Goal: Task Accomplishment & Management: Manage account settings

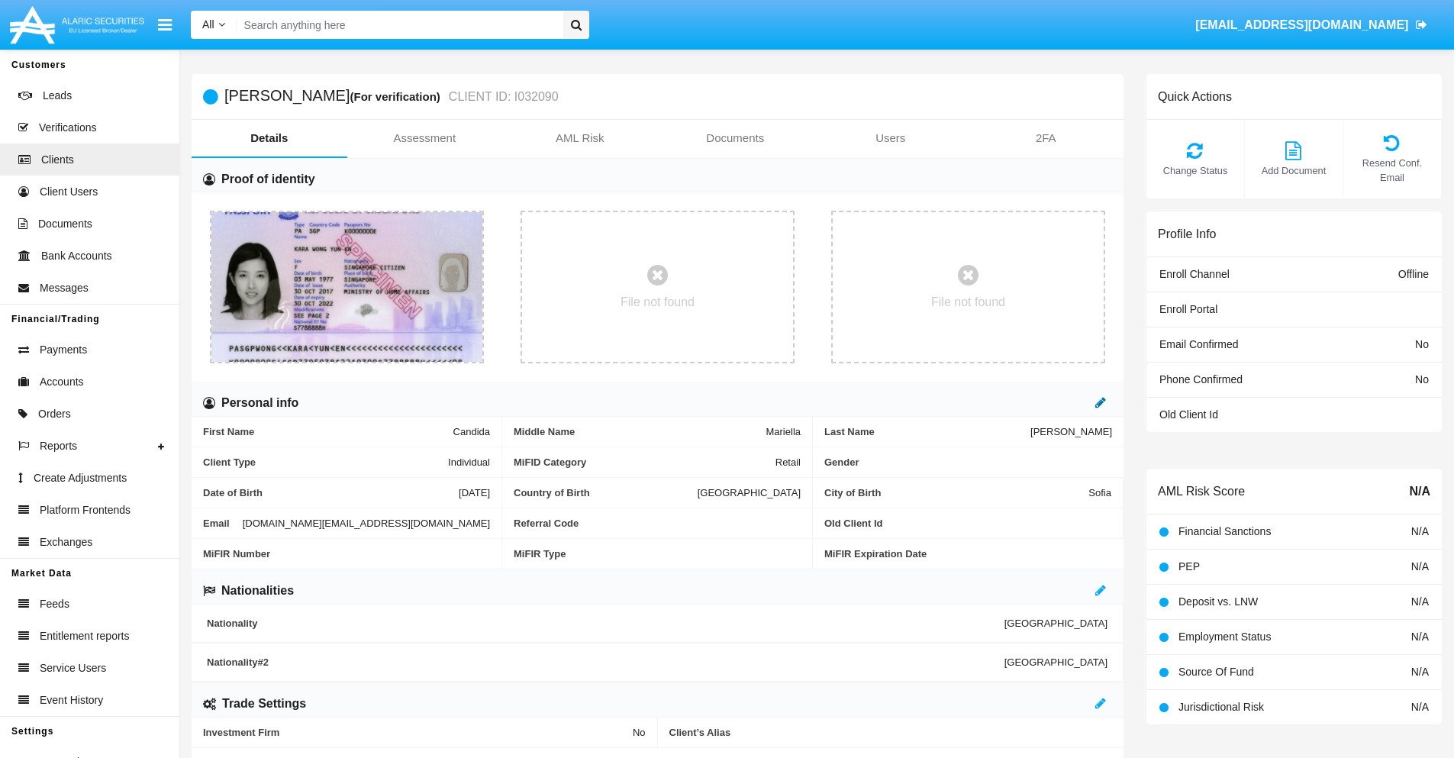
click at [1101, 402] on icon at bounding box center [1101, 402] width 11 height 12
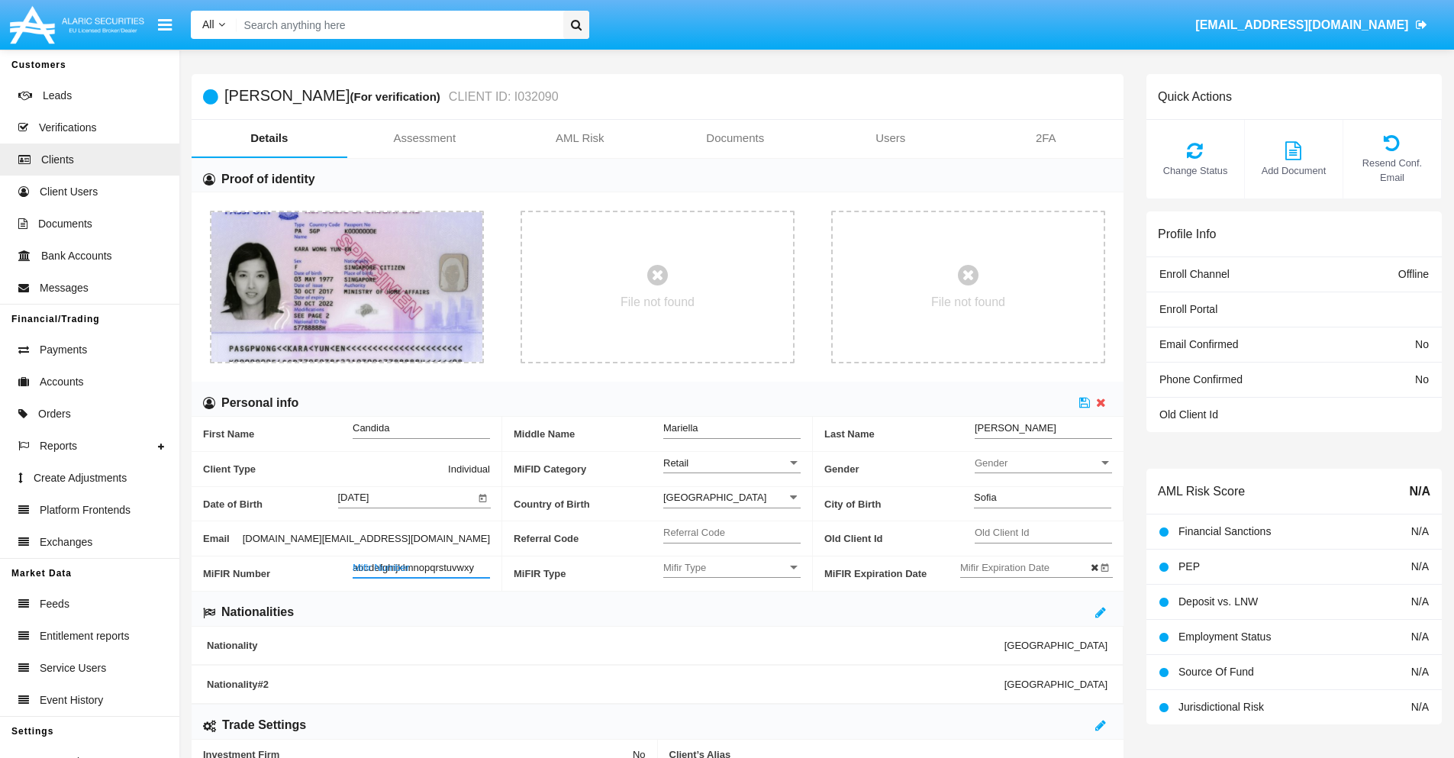
type input "abcdefghijklmnopqrstuvwxyz"
click at [1085, 402] on icon at bounding box center [1085, 402] width 11 height 12
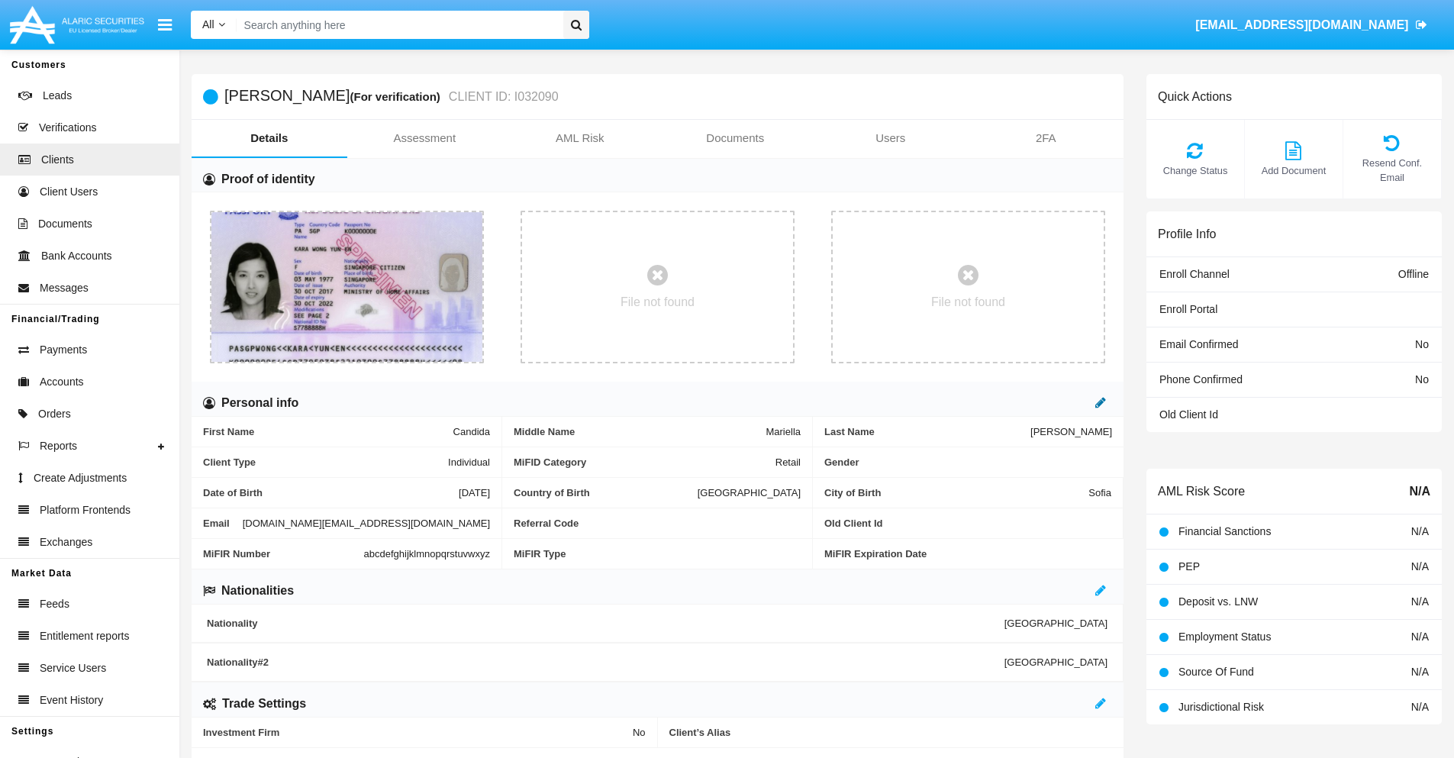
click at [1101, 402] on icon at bounding box center [1101, 402] width 11 height 12
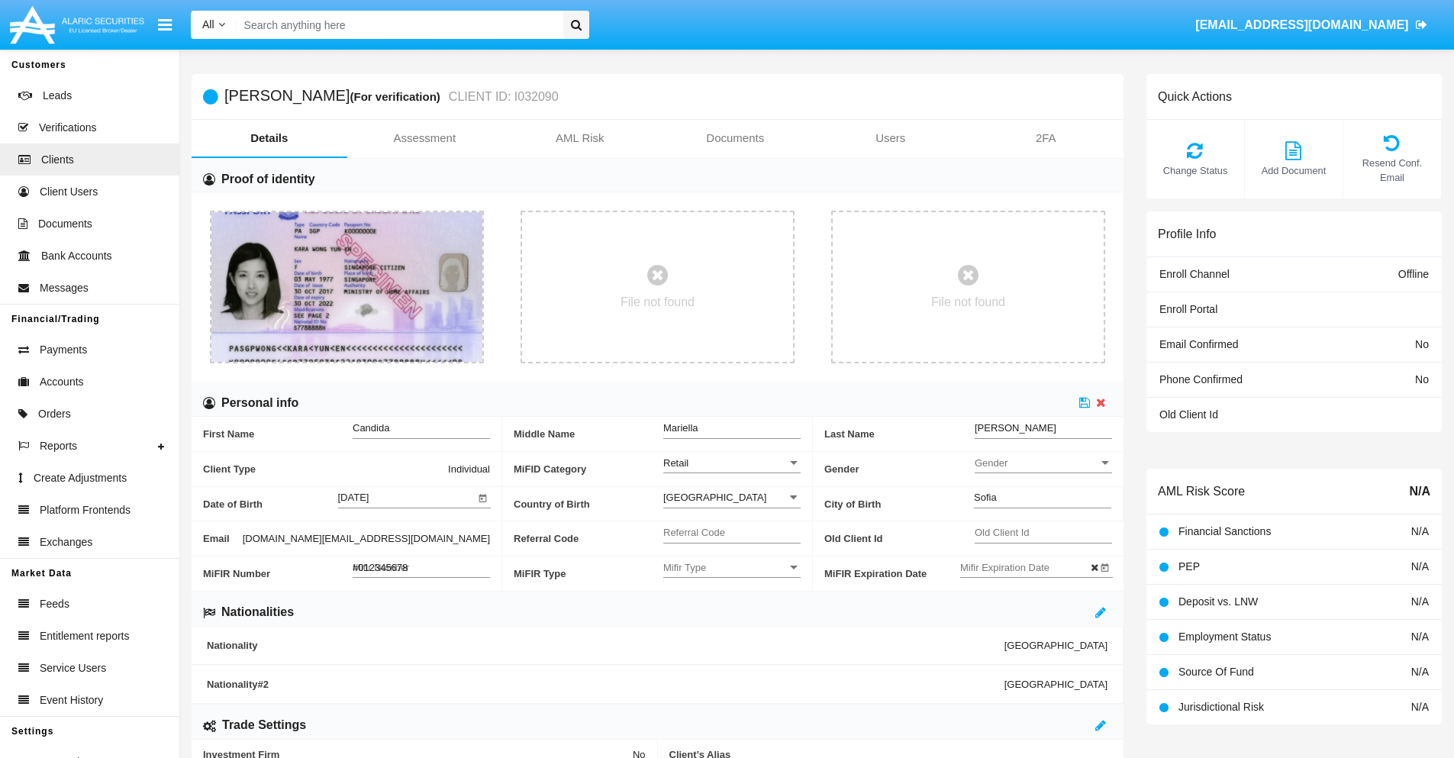
type input "#0123456789"
click at [1085, 402] on icon at bounding box center [1085, 402] width 11 height 12
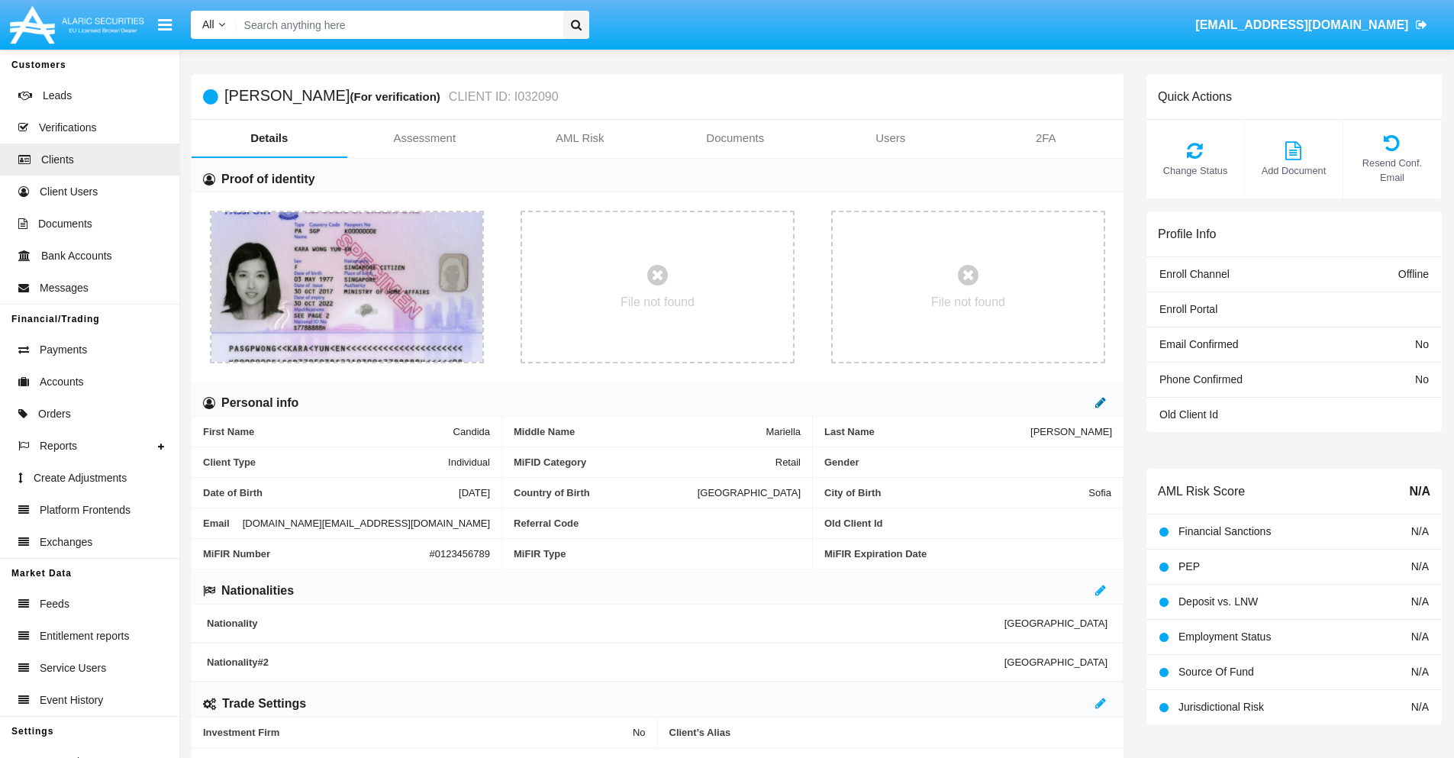
click at [1101, 402] on icon at bounding box center [1101, 402] width 11 height 12
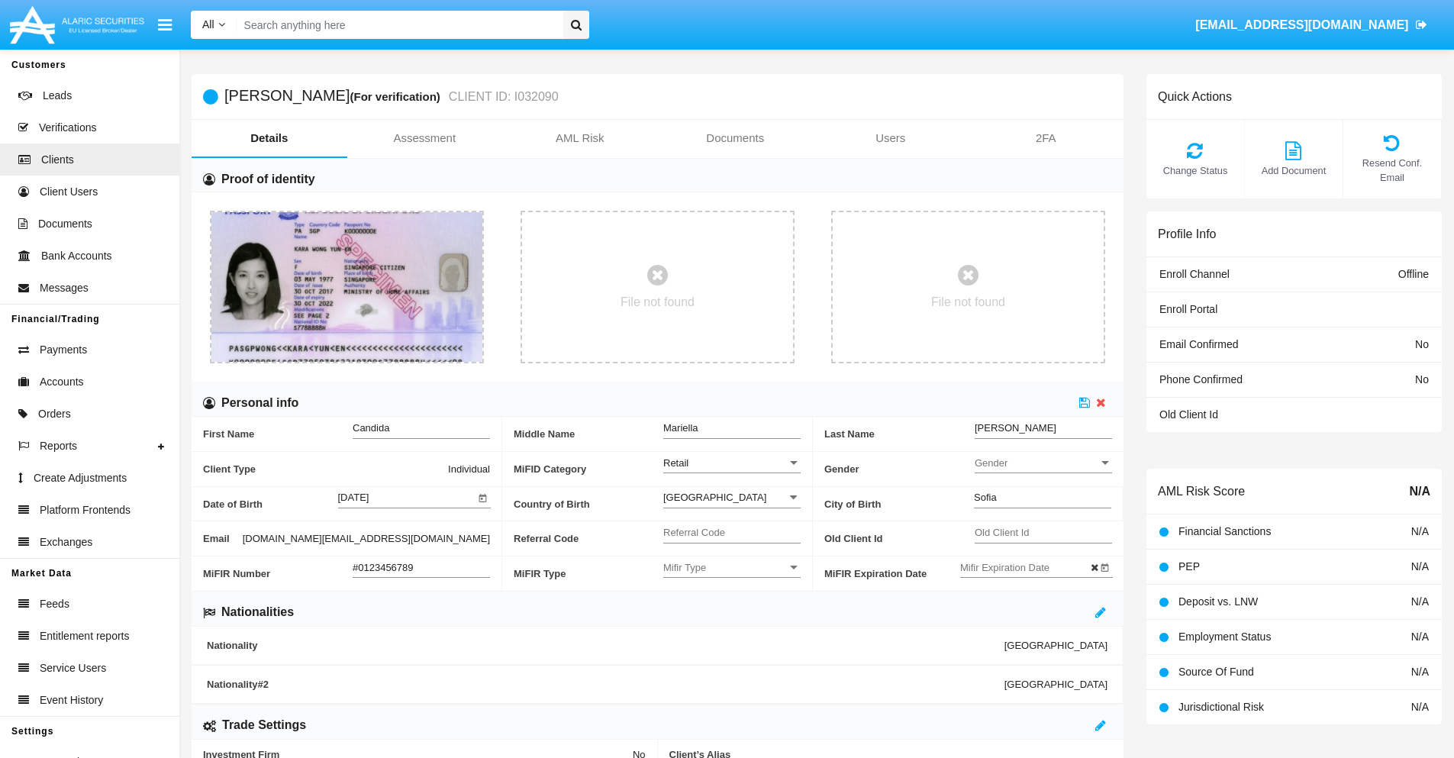
click at [421, 567] on input "#0123456789" at bounding box center [421, 567] width 137 height 13
click at [1085, 402] on icon at bounding box center [1085, 402] width 11 height 12
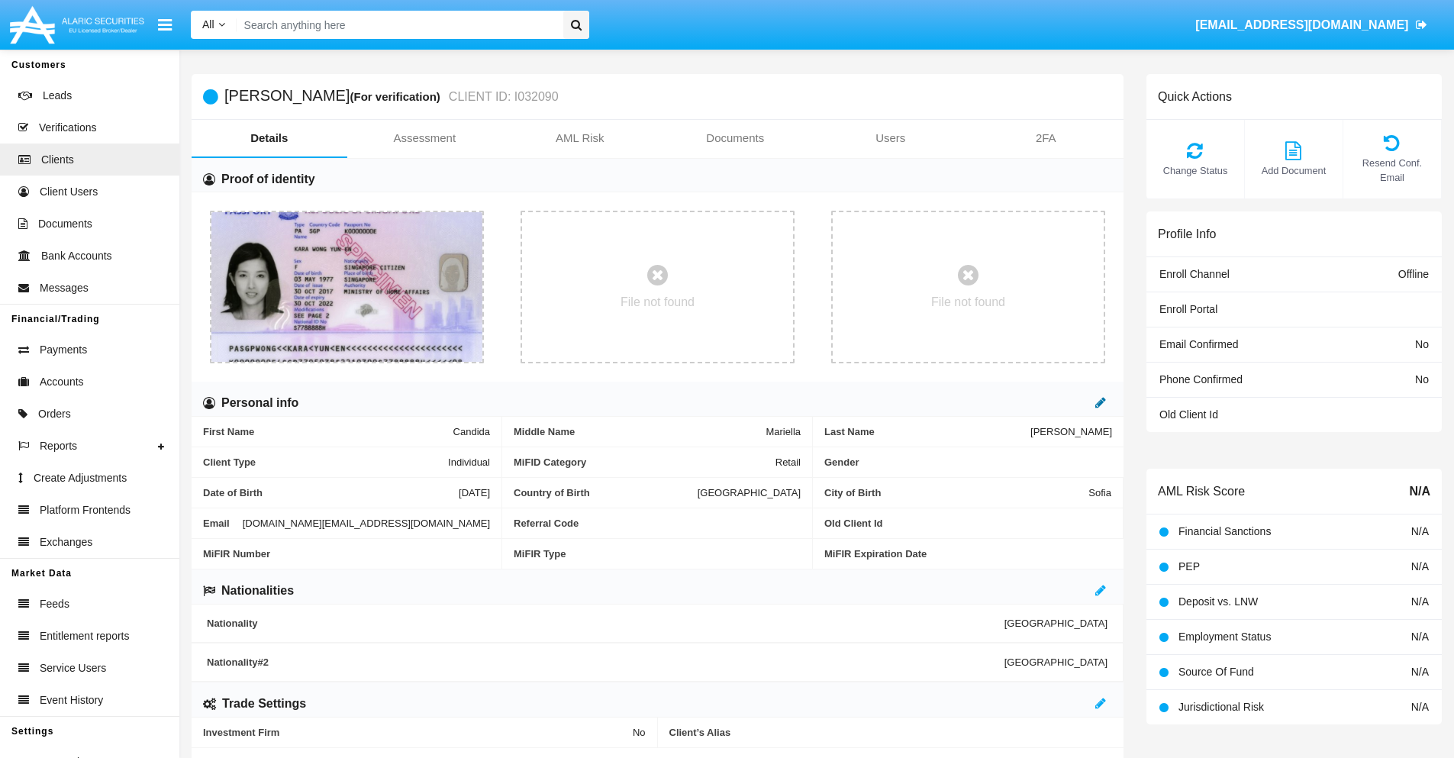
click at [1101, 402] on icon at bounding box center [1101, 402] width 11 height 12
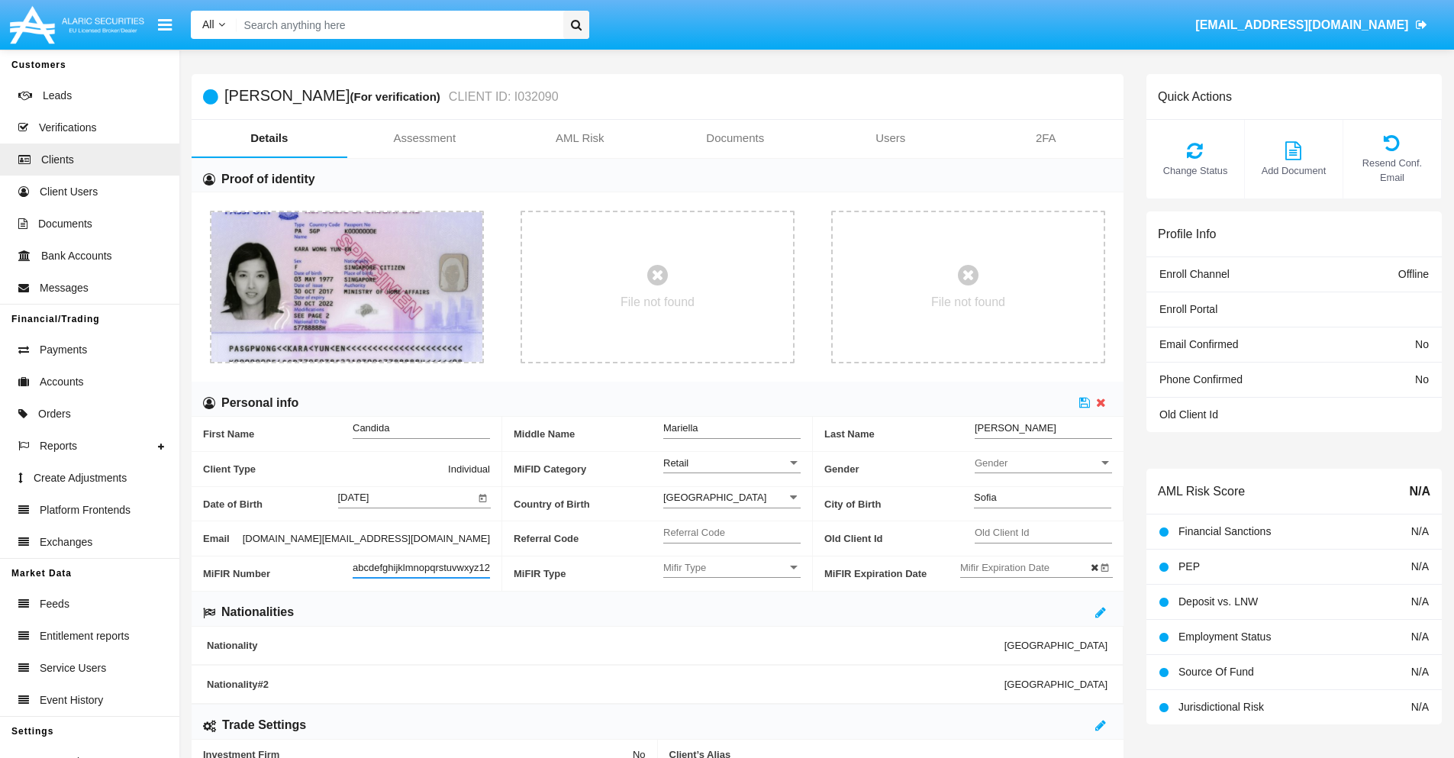
scroll to position [0, 11]
type input "abcdefghijklmnopqrstuvwxyz1234"
click at [1085, 402] on icon at bounding box center [1085, 402] width 11 height 12
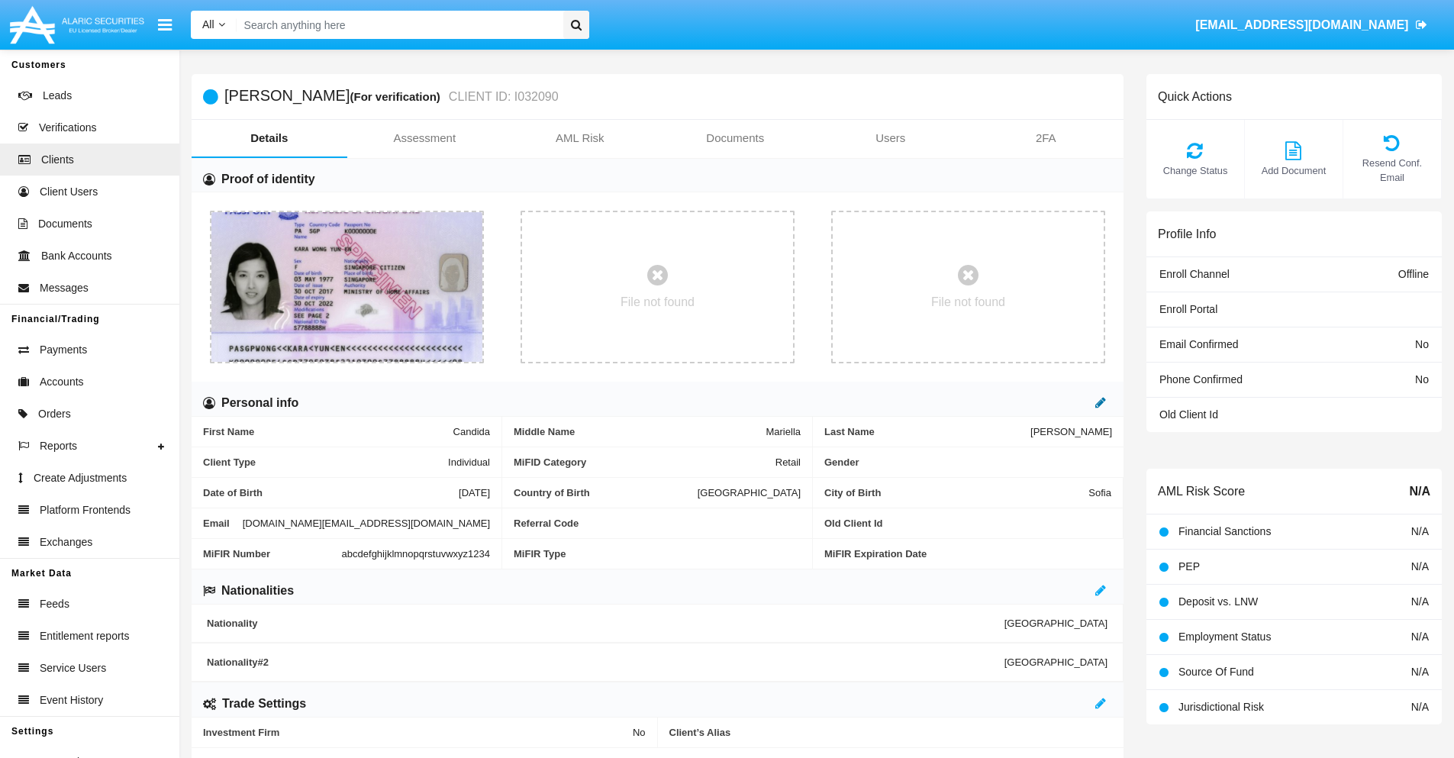
click at [1101, 402] on icon at bounding box center [1101, 402] width 11 height 12
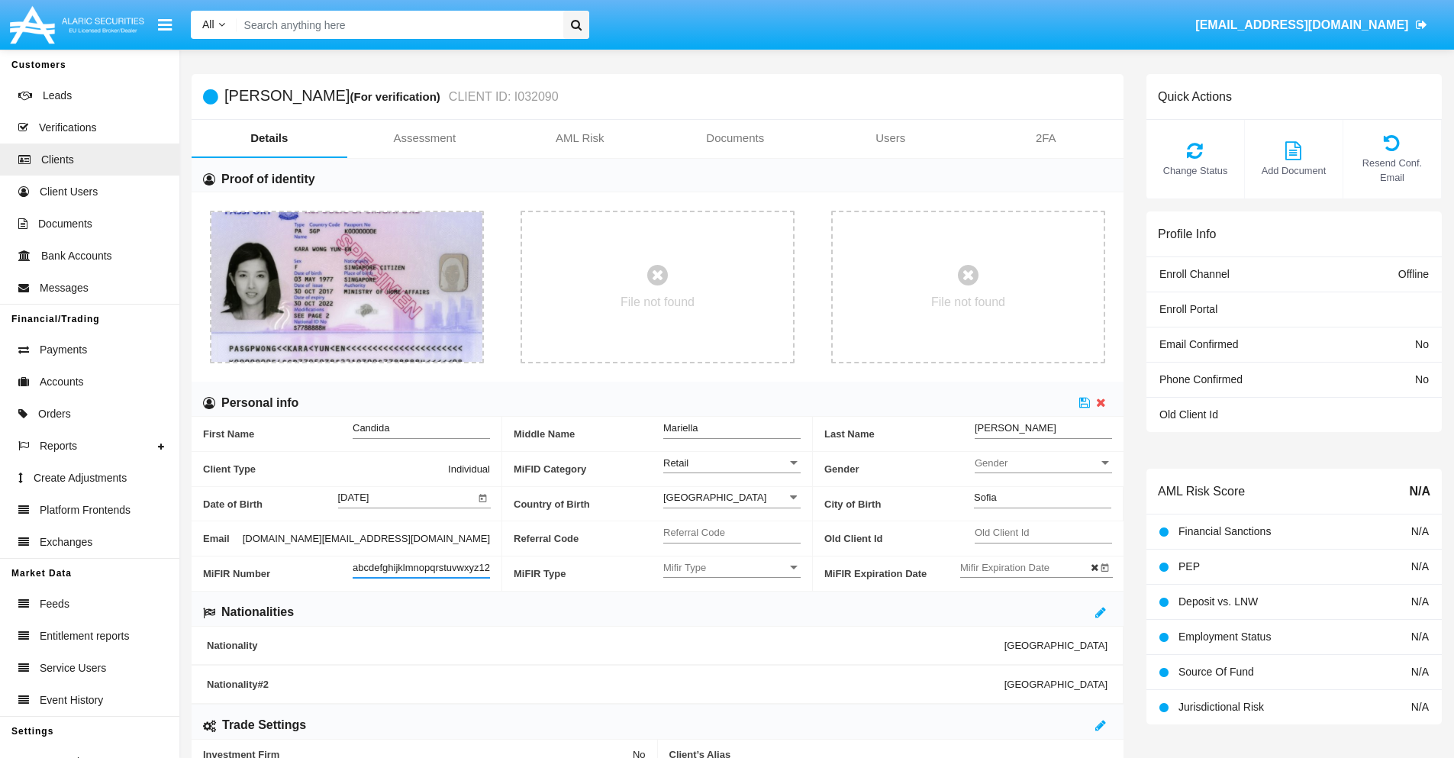
scroll to position [0, 16]
type input "abcdefghijklmnopqrstuvwxyz12345"
click at [1085, 402] on icon at bounding box center [1085, 402] width 11 height 12
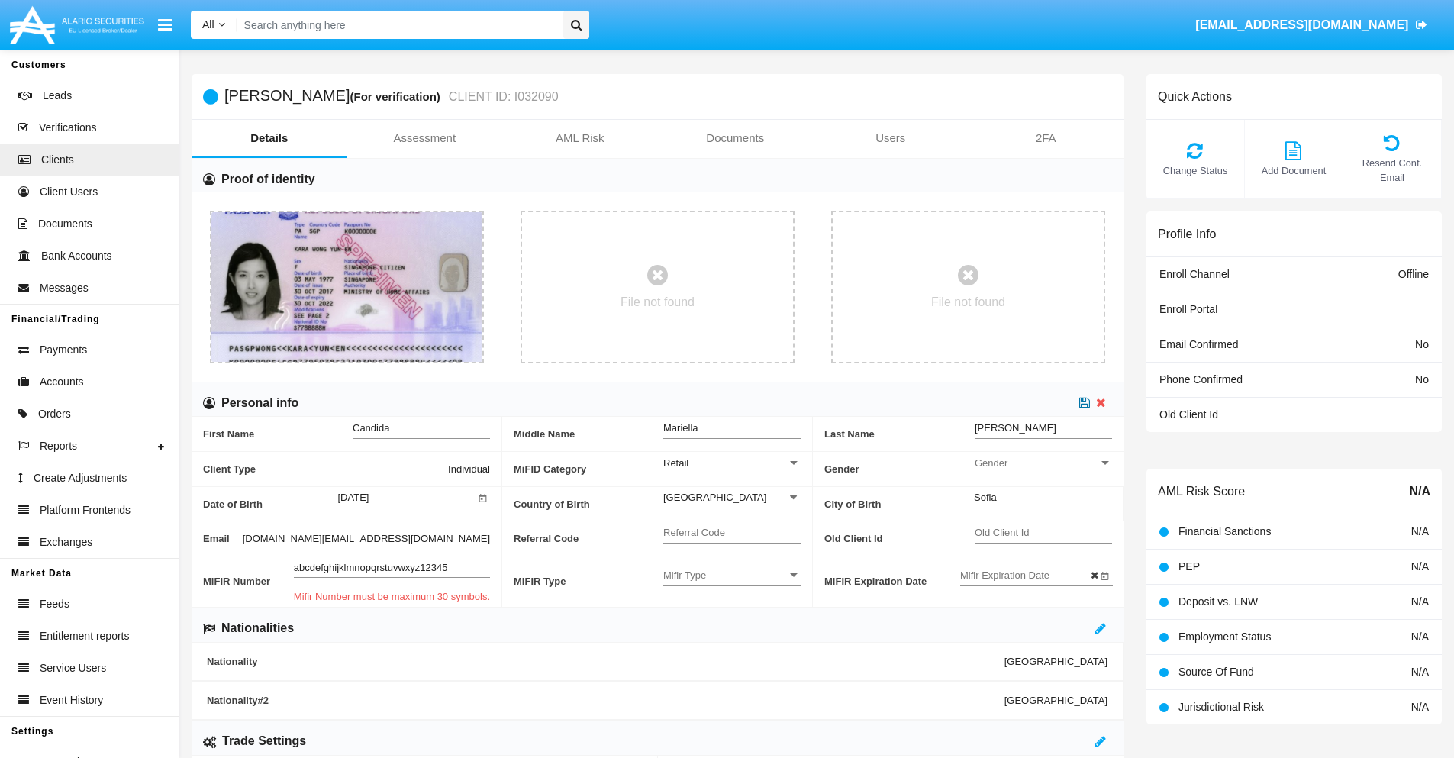
scroll to position [0, 0]
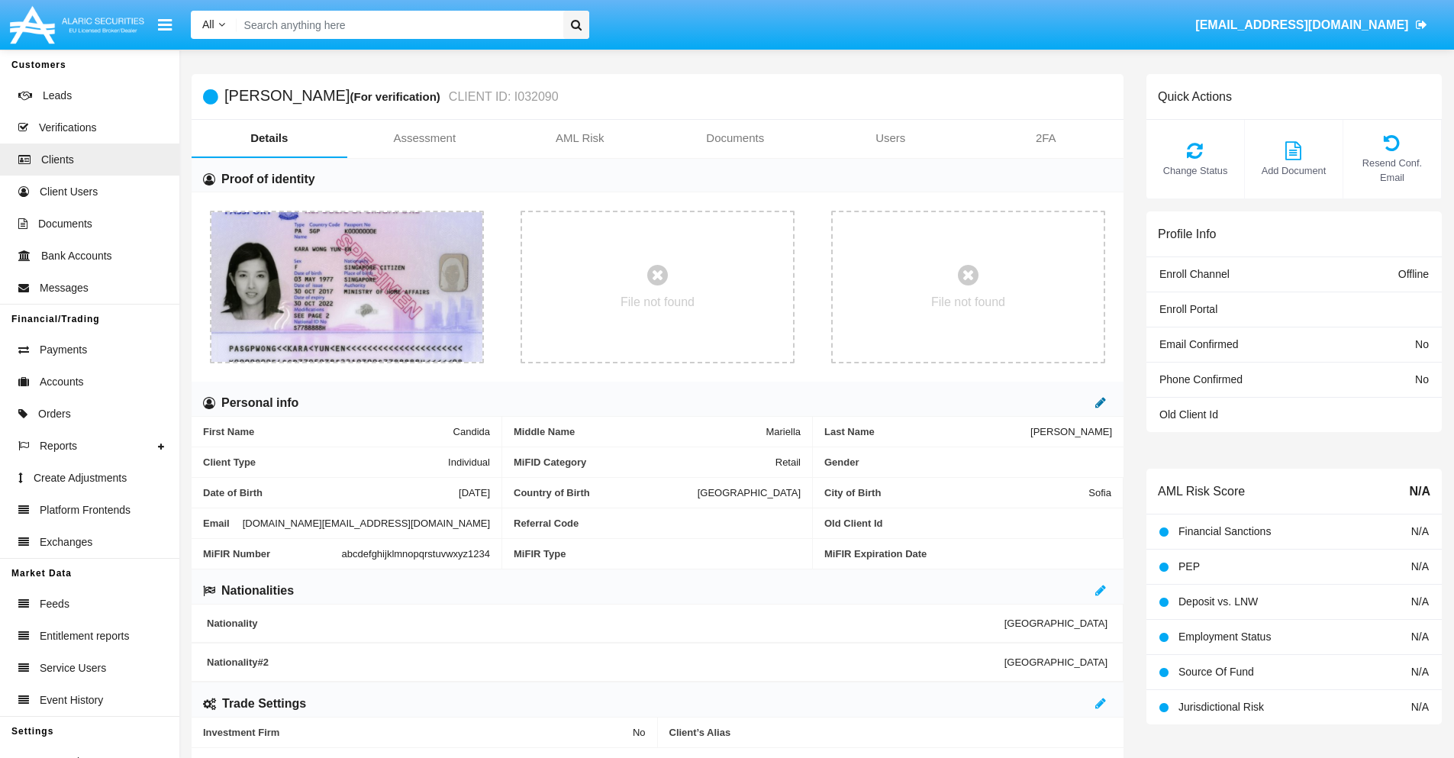
click at [1101, 402] on icon at bounding box center [1101, 402] width 11 height 12
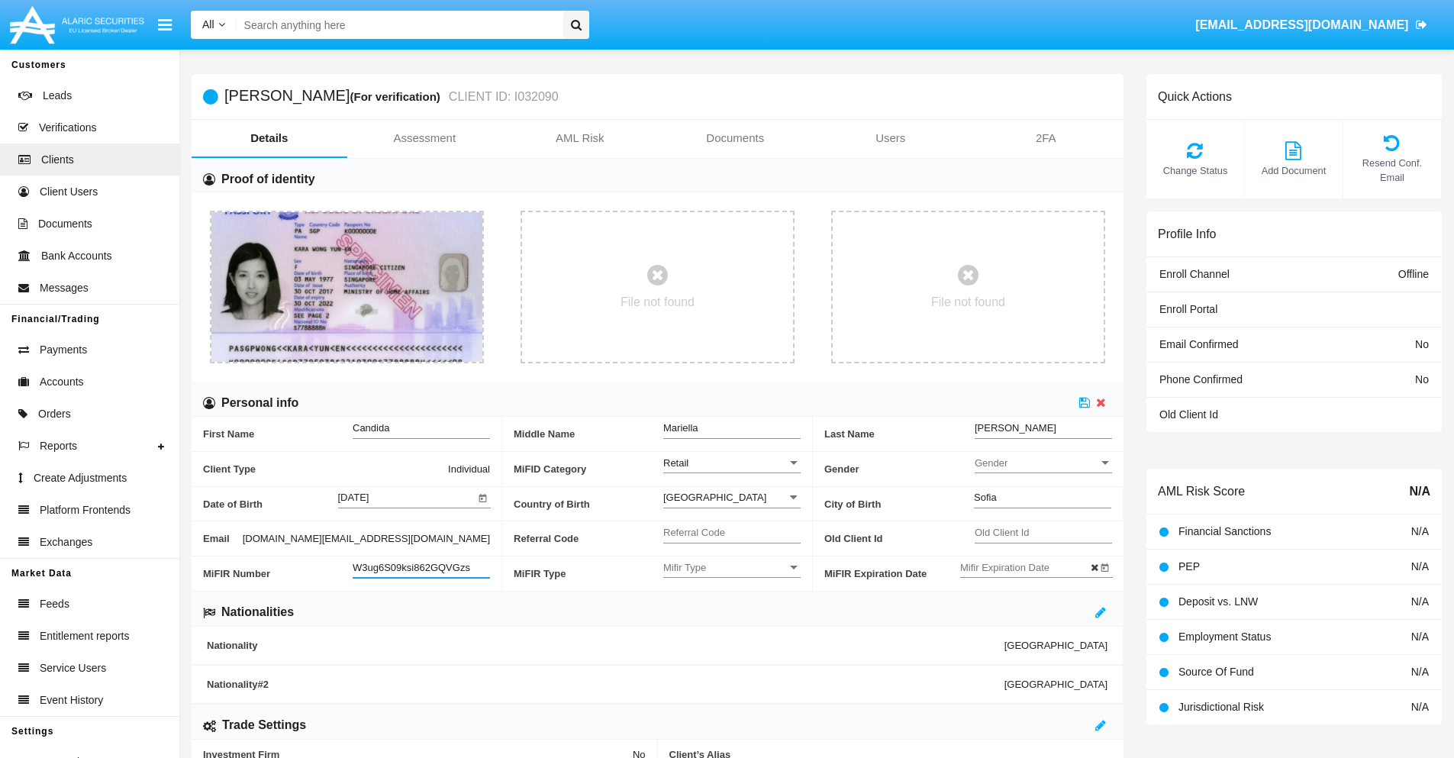
type input "W3ug6S09ksi862GQVGzs"
click at [732, 567] on span "Mifir Type" at bounding box center [725, 567] width 124 height 13
click at [732, 605] on span "CONCAT" at bounding box center [731, 606] width 137 height 30
click at [1028, 567] on input "Mifir Expiration Date" at bounding box center [1028, 567] width 137 height 13
click at [1006, 310] on span "SEP 2025" at bounding box center [994, 311] width 34 height 12
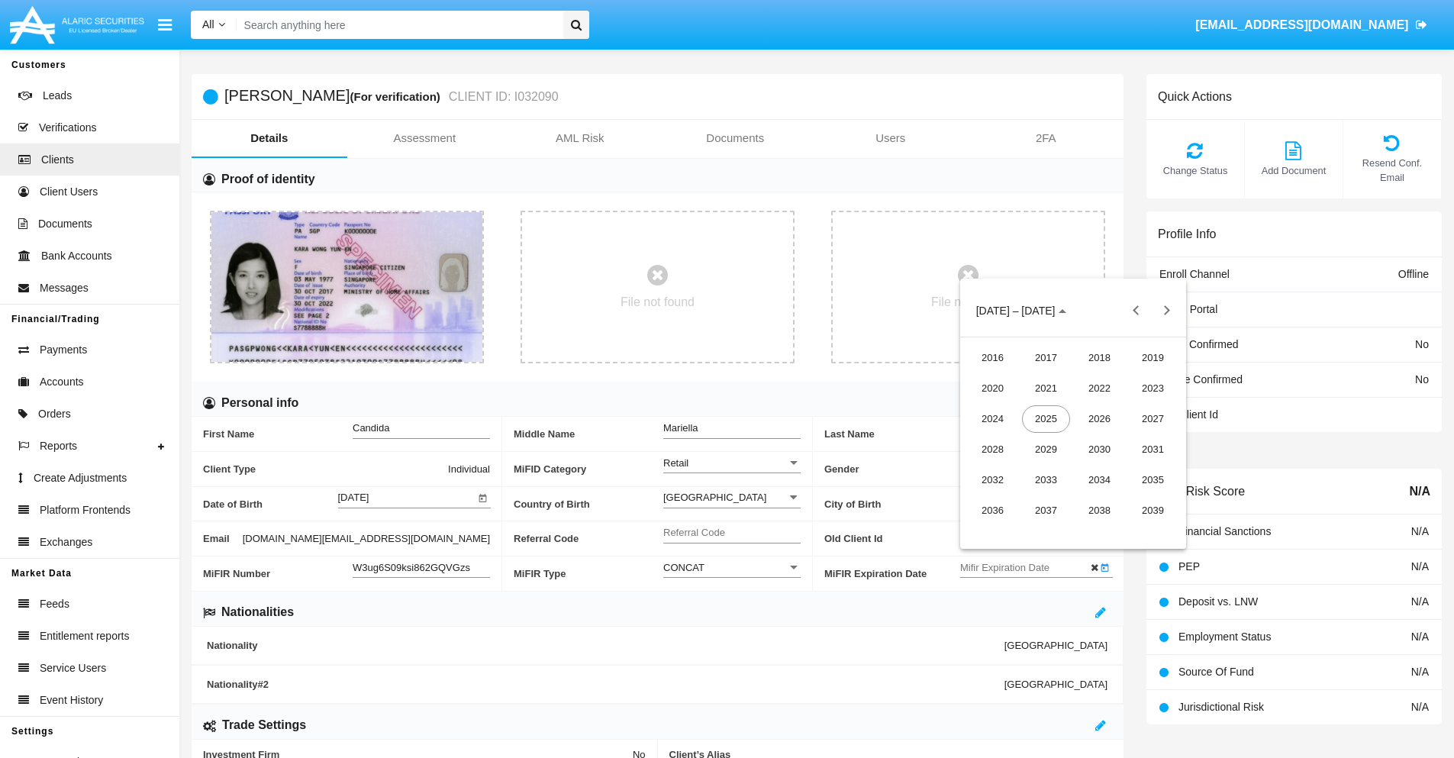
click at [1099, 449] on div "2030" at bounding box center [1100, 449] width 48 height 27
click at [993, 388] on div "JAN" at bounding box center [993, 388] width 48 height 27
click at [1042, 407] on div "1" at bounding box center [1042, 406] width 27 height 27
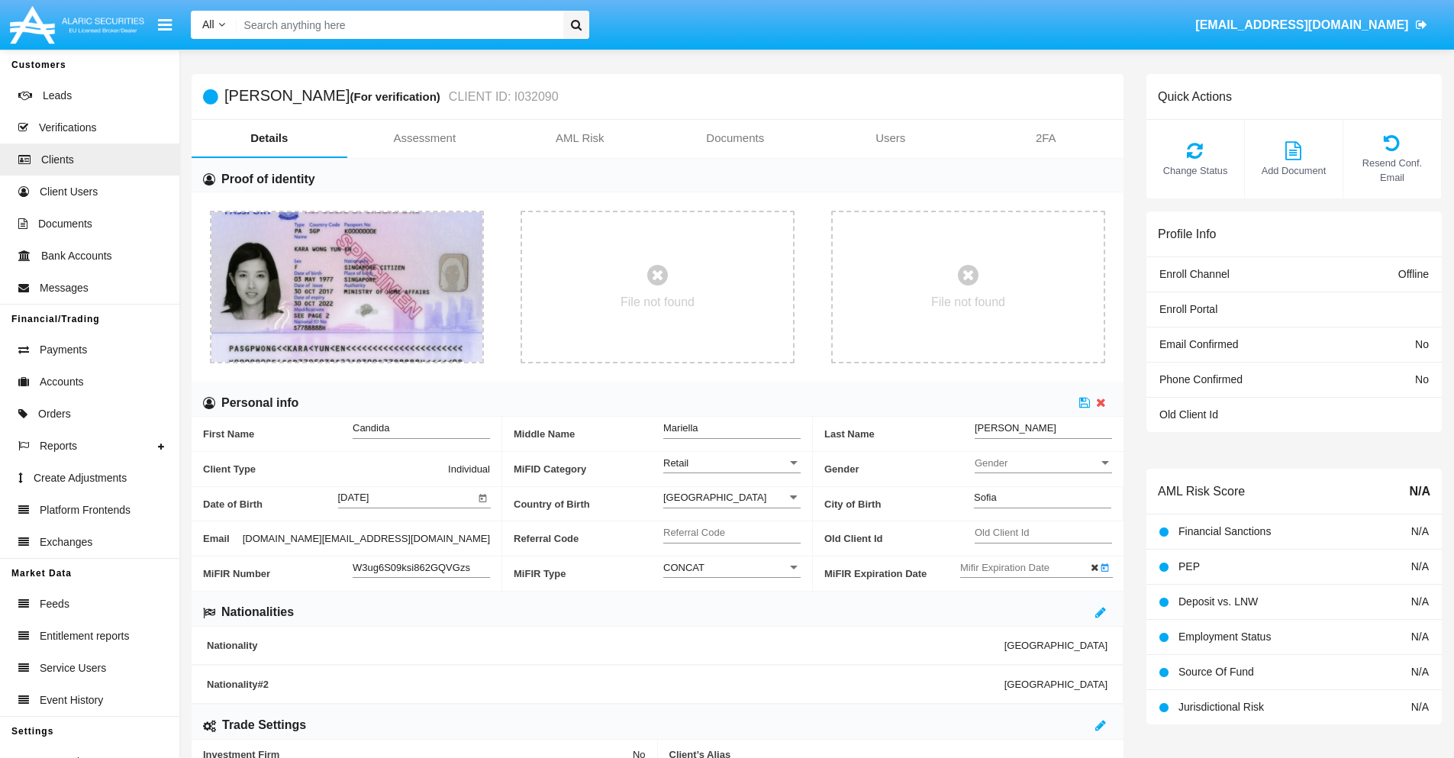
type input "[DATE]"
click at [1085, 402] on icon at bounding box center [1085, 402] width 11 height 12
